Goal: Transaction & Acquisition: Book appointment/travel/reservation

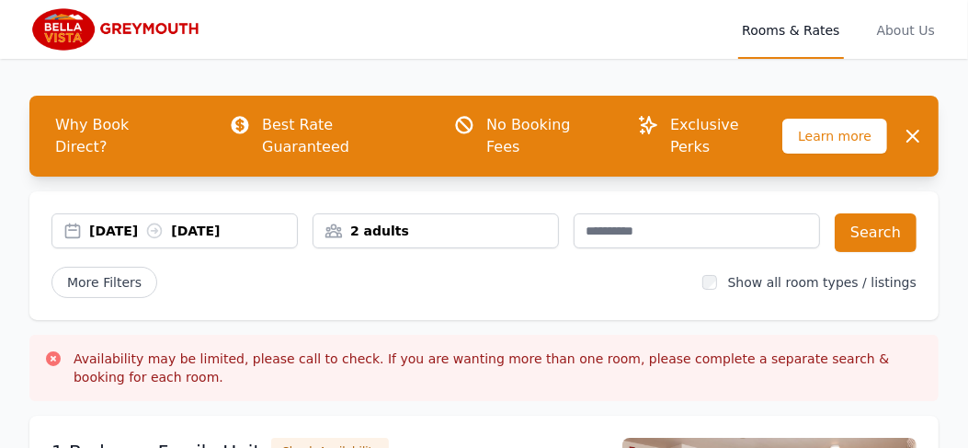
click at [152, 222] on div "[DATE] [DATE]" at bounding box center [193, 231] width 208 height 18
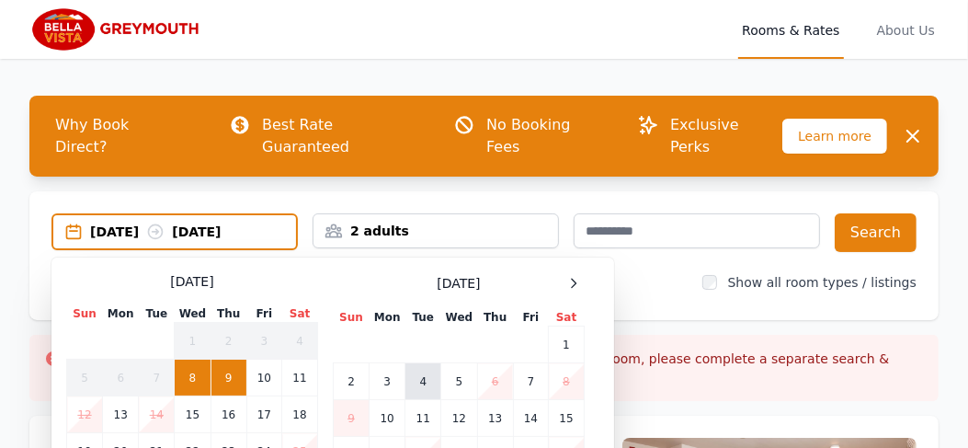
click at [425, 363] on td "4" at bounding box center [424, 381] width 36 height 37
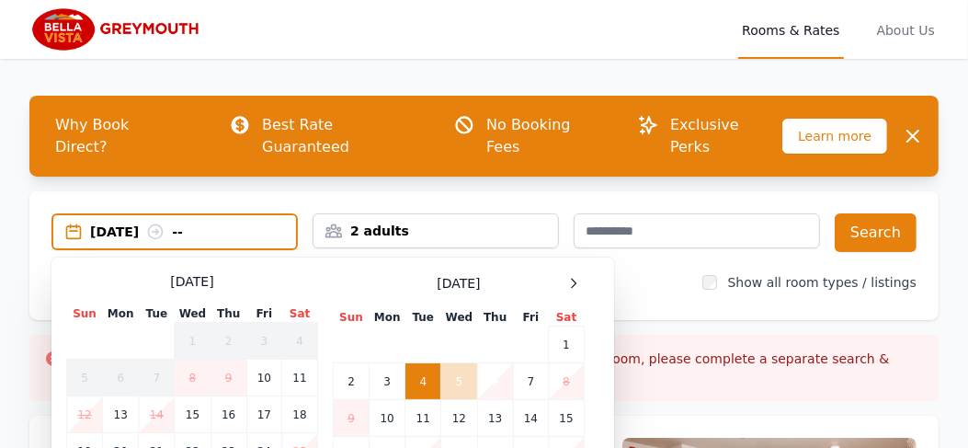
click at [495, 363] on td "6" at bounding box center [495, 381] width 36 height 37
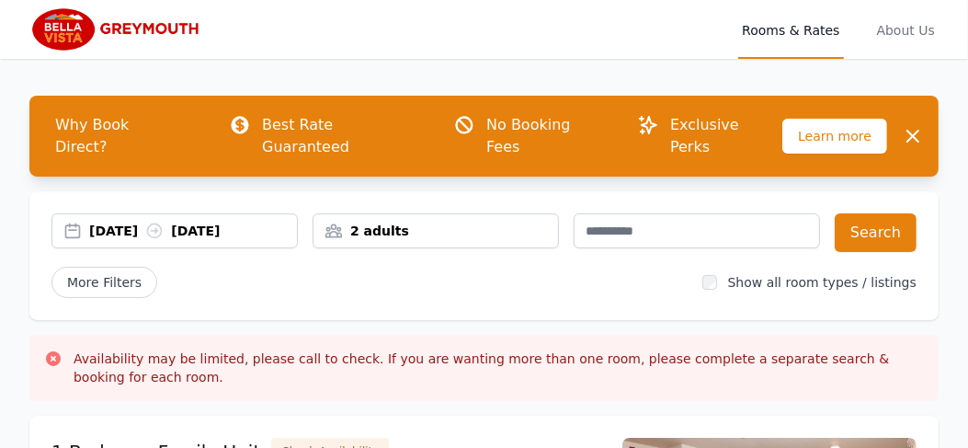
click at [411, 222] on div "2 adults" at bounding box center [436, 231] width 245 height 18
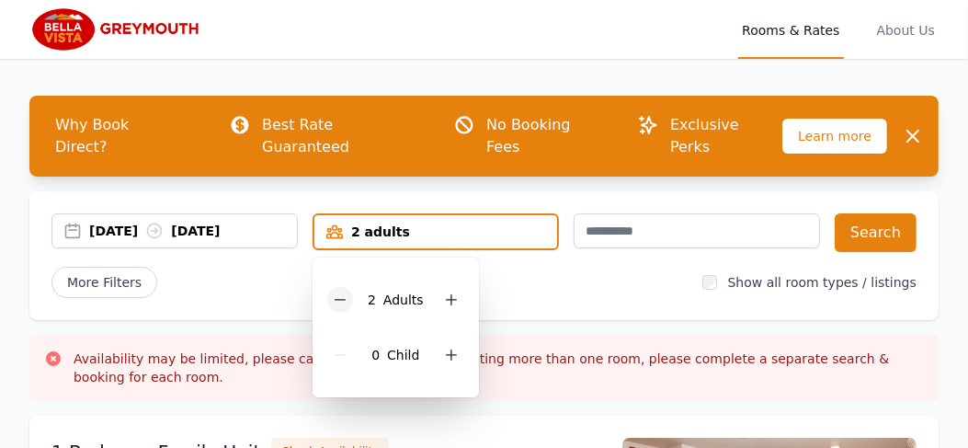
click at [343, 292] on icon at bounding box center [340, 299] width 15 height 15
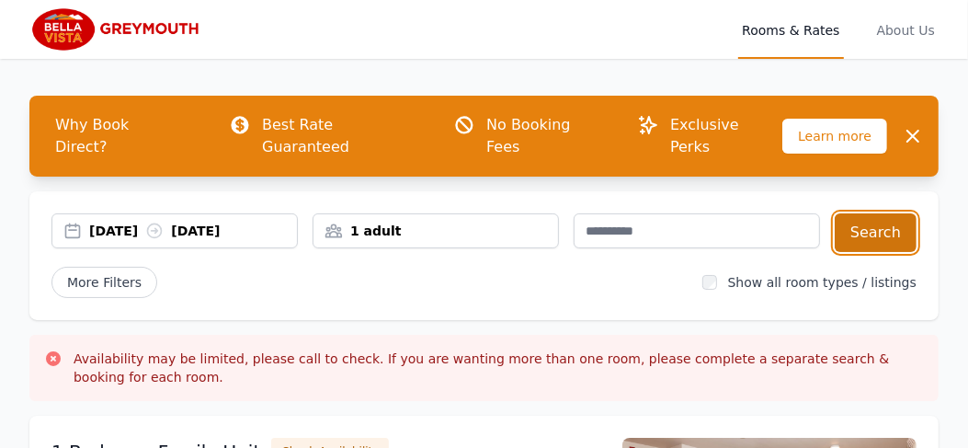
click at [891, 213] on button "Search" at bounding box center [876, 232] width 82 height 39
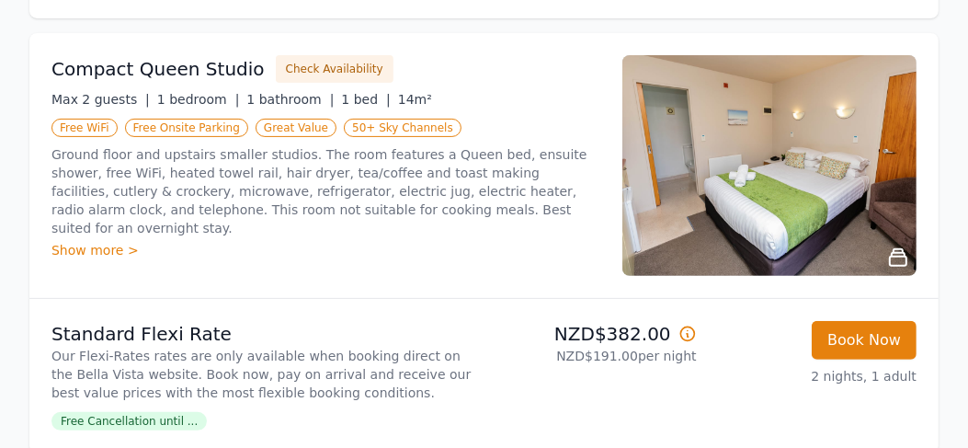
scroll to position [315, 0]
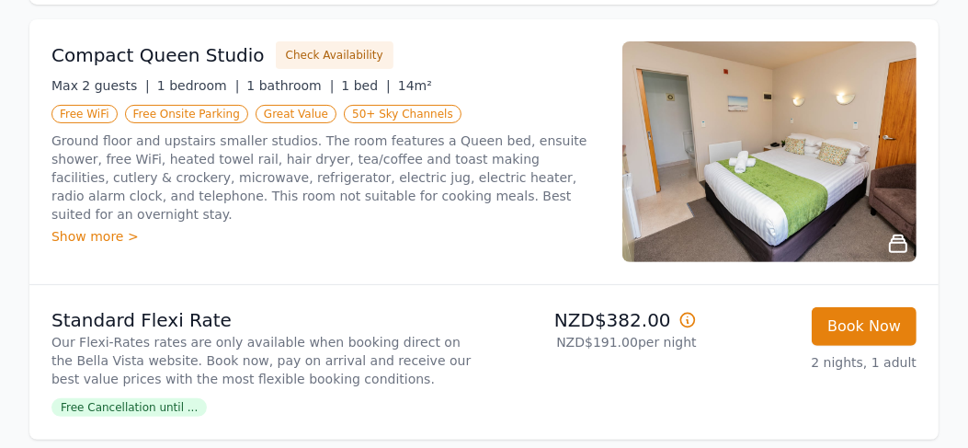
click at [892, 121] on img at bounding box center [770, 151] width 294 height 221
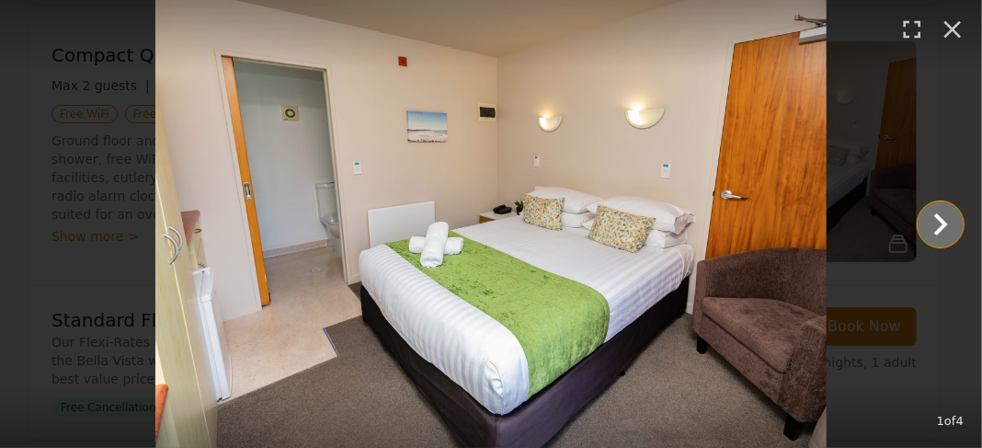
click at [952, 222] on icon "Show slide 2 of 4" at bounding box center [941, 224] width 44 height 44
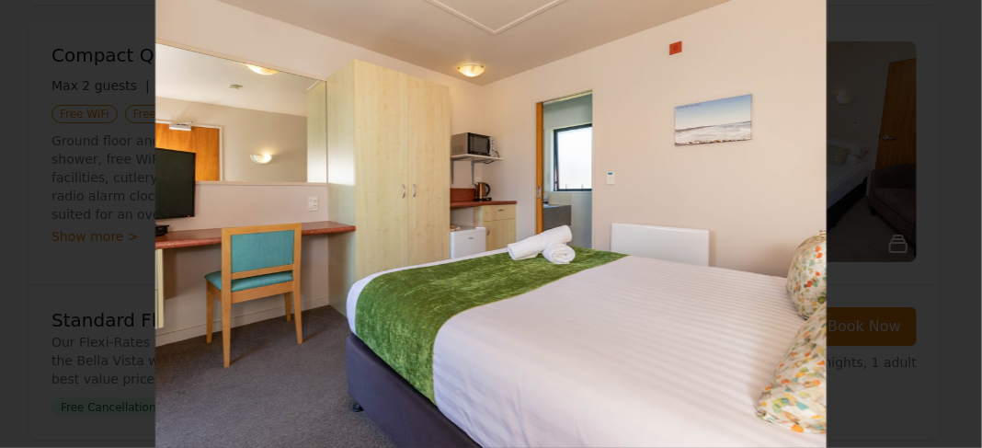
click at [952, 222] on icon "Show slide 3 of 4" at bounding box center [941, 224] width 44 height 44
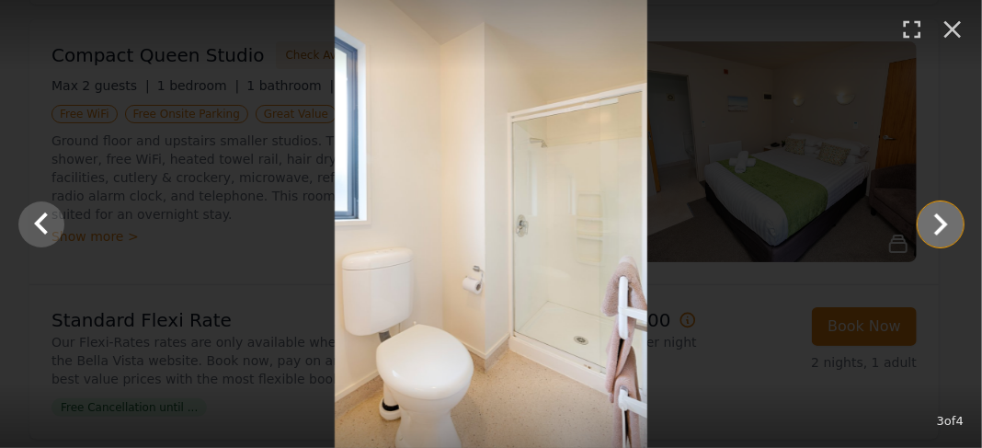
click at [952, 222] on icon "Show slide 4 of 4" at bounding box center [941, 224] width 44 height 44
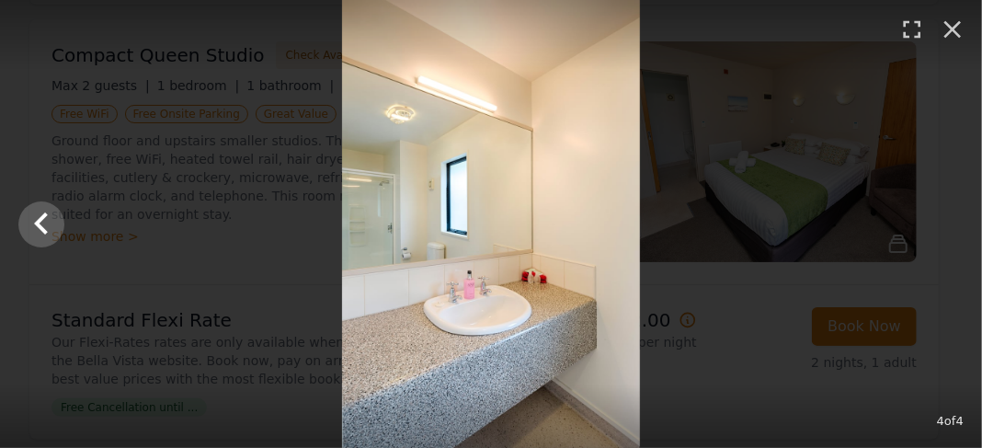
click at [952, 222] on div at bounding box center [491, 224] width 982 height 448
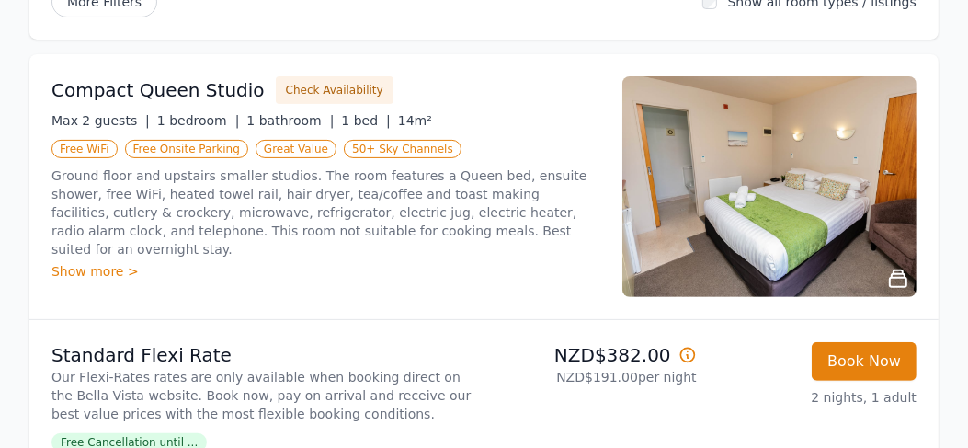
scroll to position [280, 0]
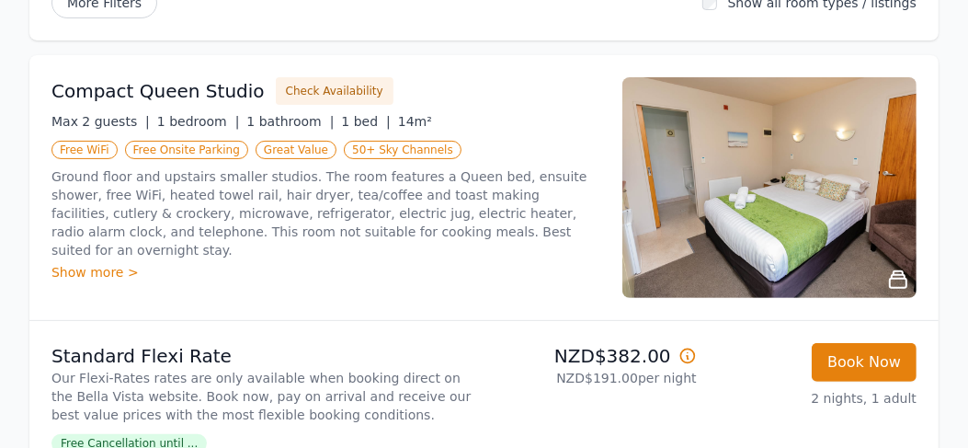
click at [371, 343] on p "Standard Flexi Rate" at bounding box center [264, 356] width 426 height 26
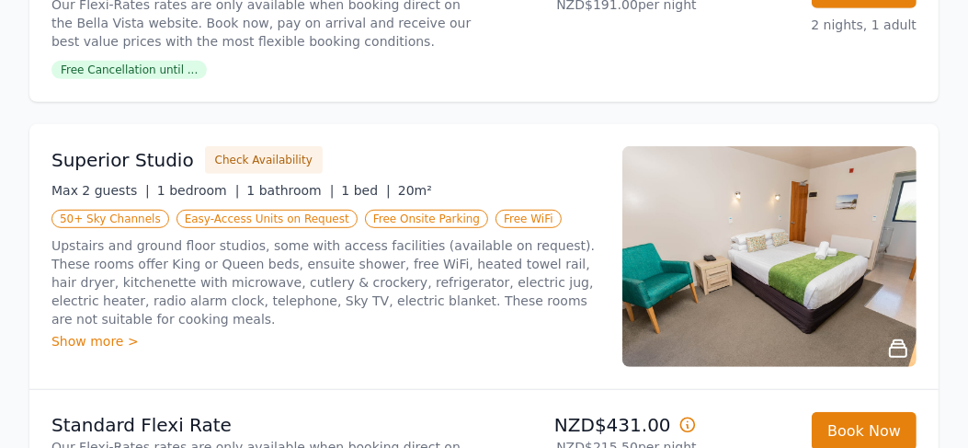
scroll to position [708, 0]
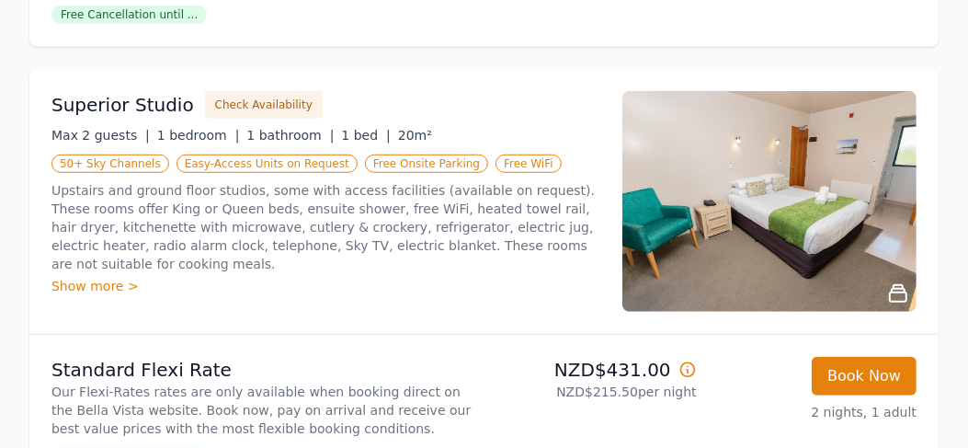
click at [776, 203] on img at bounding box center [770, 201] width 294 height 221
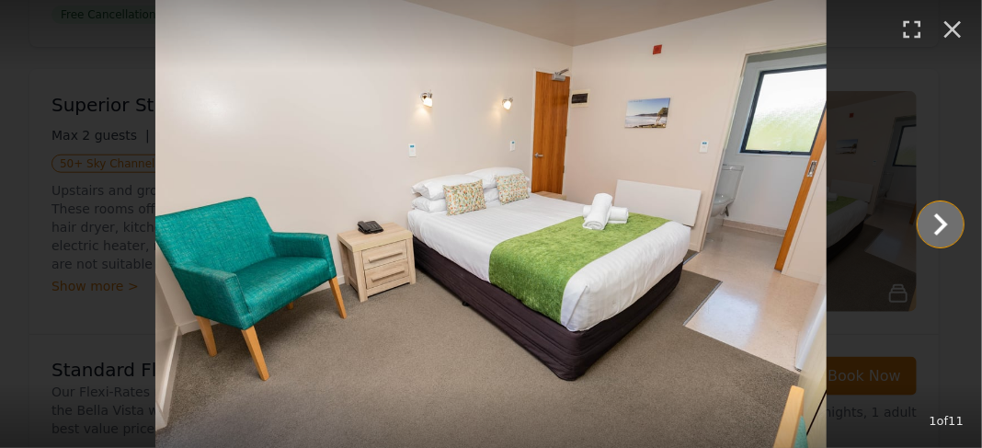
click at [945, 230] on icon "Show slide 2 of 11" at bounding box center [941, 224] width 44 height 44
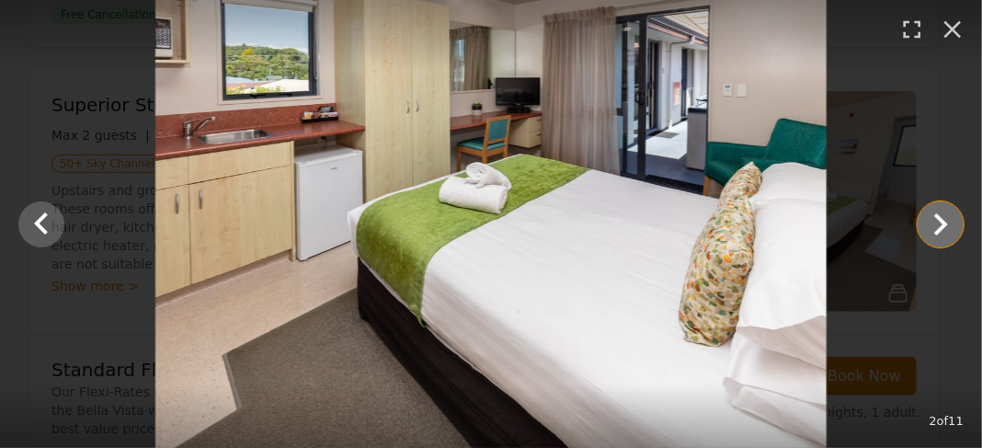
click at [947, 221] on icon "Show slide 3 of 11" at bounding box center [941, 224] width 44 height 44
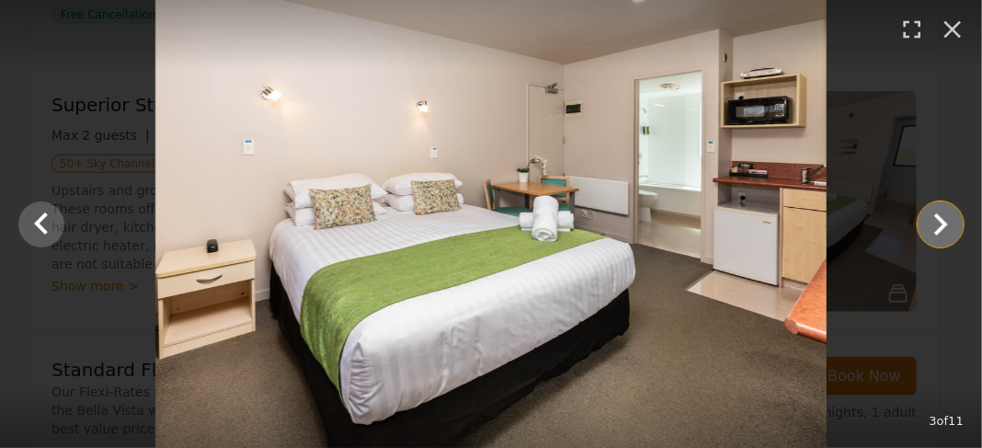
click at [947, 221] on icon "Show slide 4 of 11" at bounding box center [941, 224] width 44 height 44
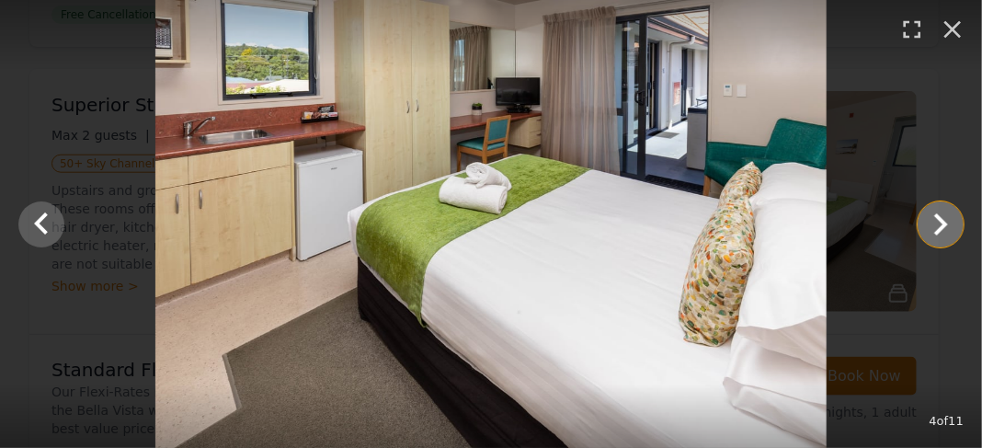
click at [947, 221] on icon "Show slide 5 of 11" at bounding box center [941, 224] width 44 height 44
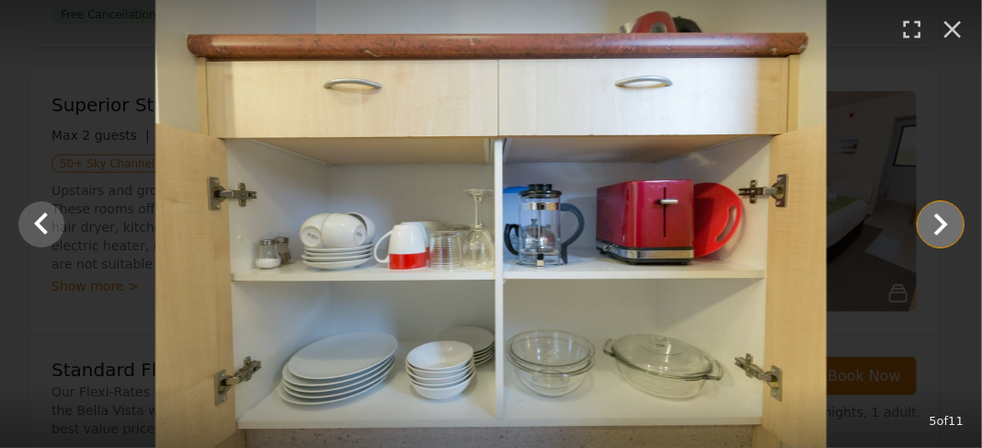
click at [949, 220] on icon "Show slide 6 of 11" at bounding box center [941, 224] width 44 height 44
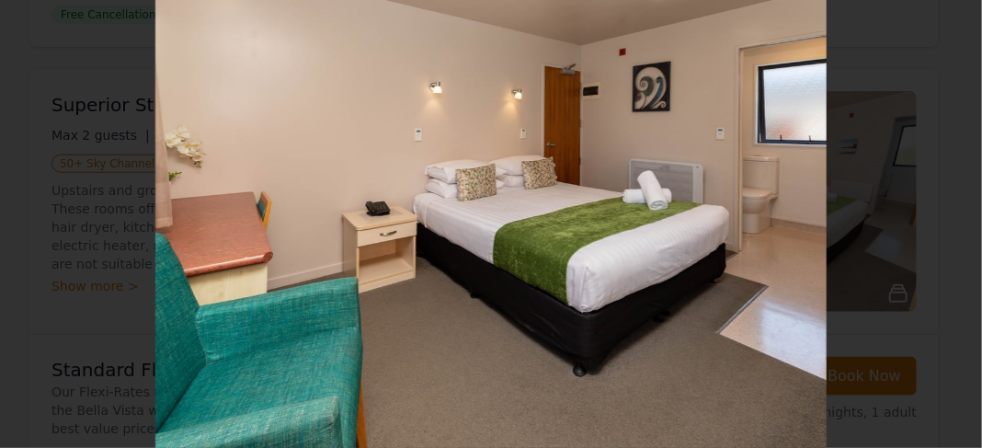
click at [949, 220] on icon "Show slide 7 of 11" at bounding box center [941, 224] width 44 height 44
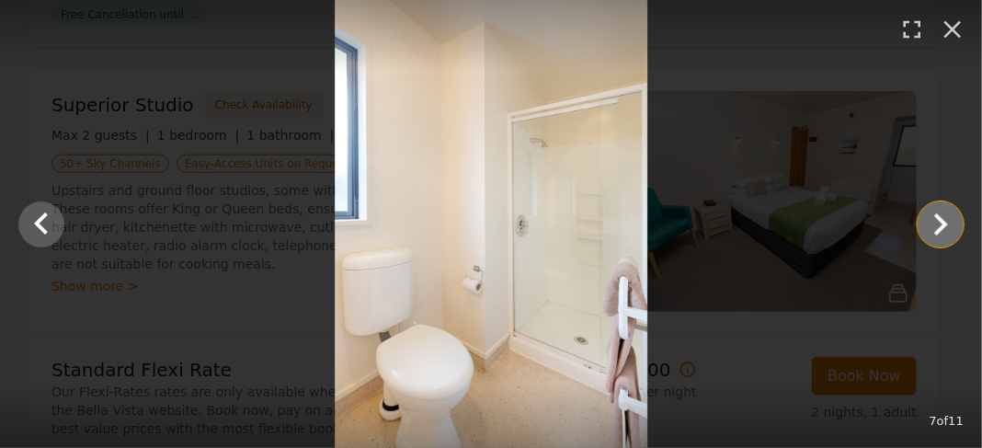
click at [949, 220] on icon "Show slide 8 of 11" at bounding box center [941, 224] width 44 height 44
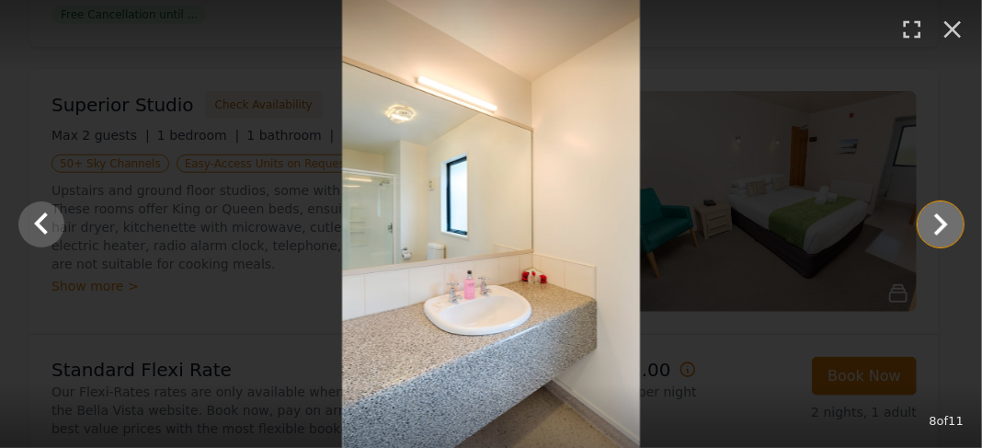
click at [949, 220] on icon "Show slide 9 of 11" at bounding box center [941, 224] width 44 height 44
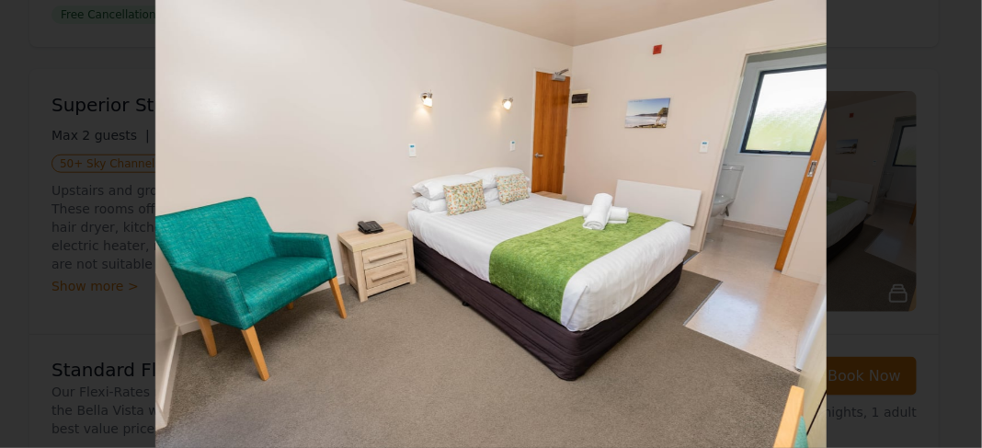
click at [949, 220] on icon "Show slide 10 of 11" at bounding box center [941, 224] width 44 height 44
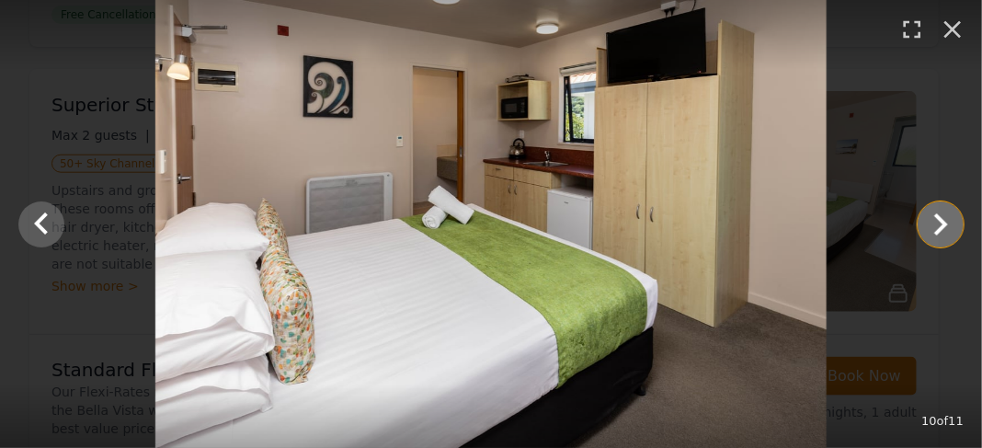
click at [949, 220] on icon "Show slide 11 of 11" at bounding box center [941, 224] width 44 height 44
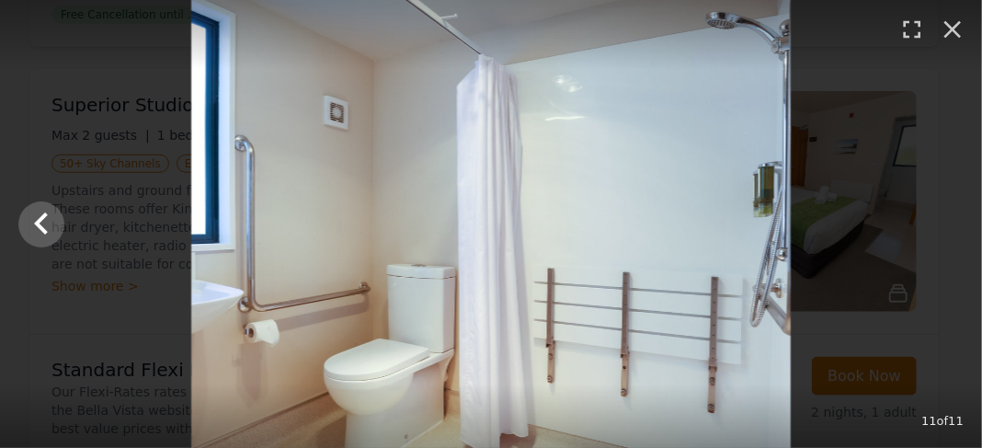
click at [949, 220] on div at bounding box center [491, 224] width 982 height 448
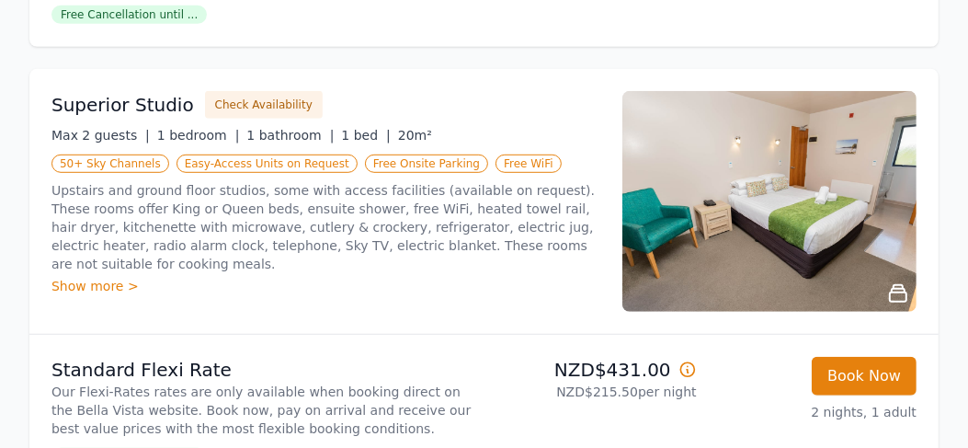
click at [90, 277] on div "Show more >" at bounding box center [325, 286] width 549 height 18
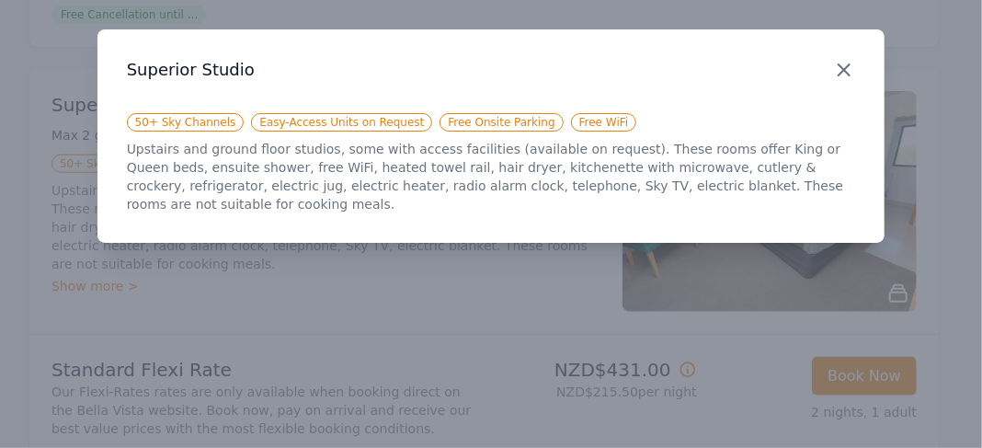
click at [846, 75] on icon "button" at bounding box center [844, 70] width 22 height 22
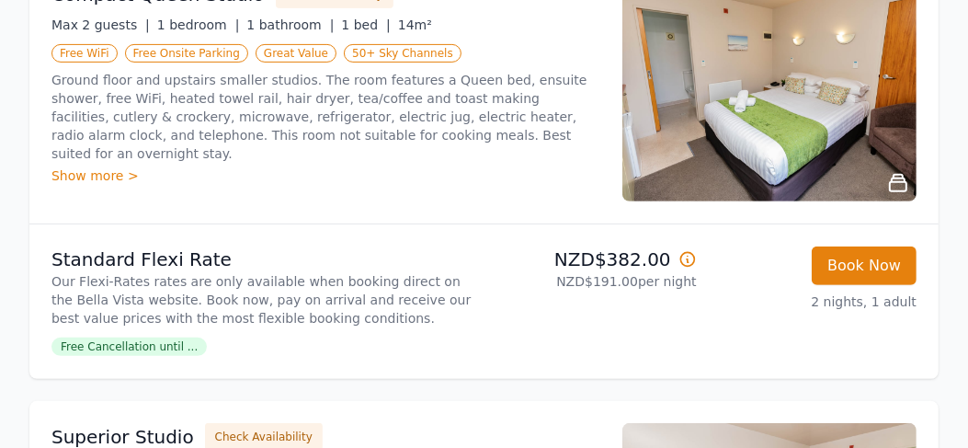
scroll to position [307, 0]
